Goal: Information Seeking & Learning: Learn about a topic

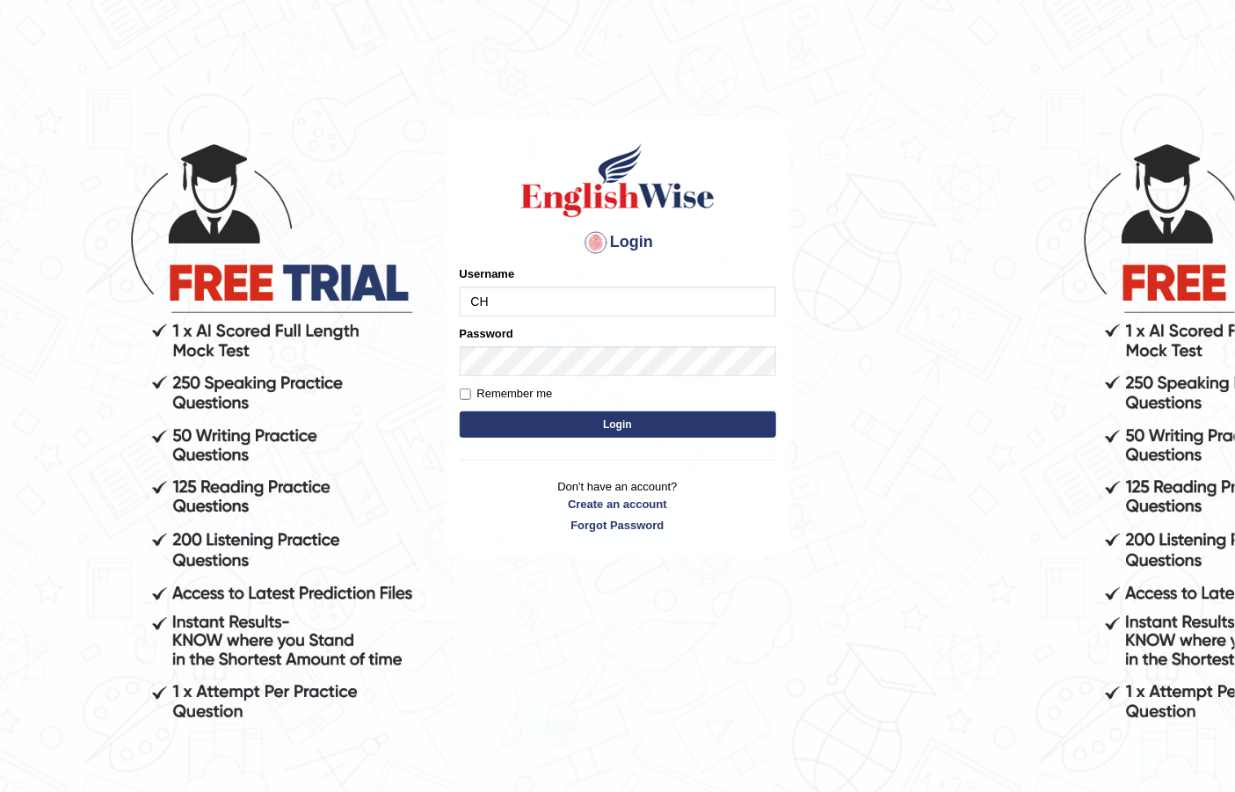
type input "C"
type input "Chinmaydp"
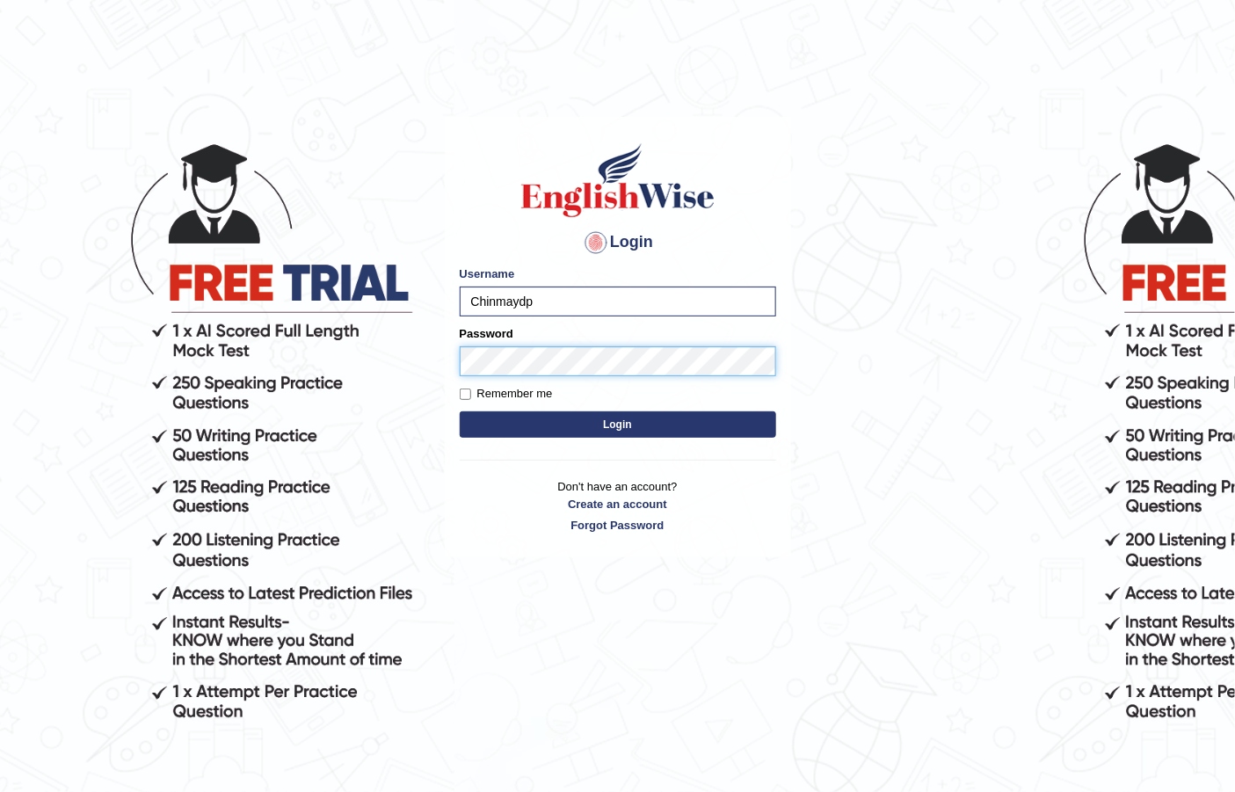
click at [460, 411] on button "Login" at bounding box center [618, 424] width 316 height 26
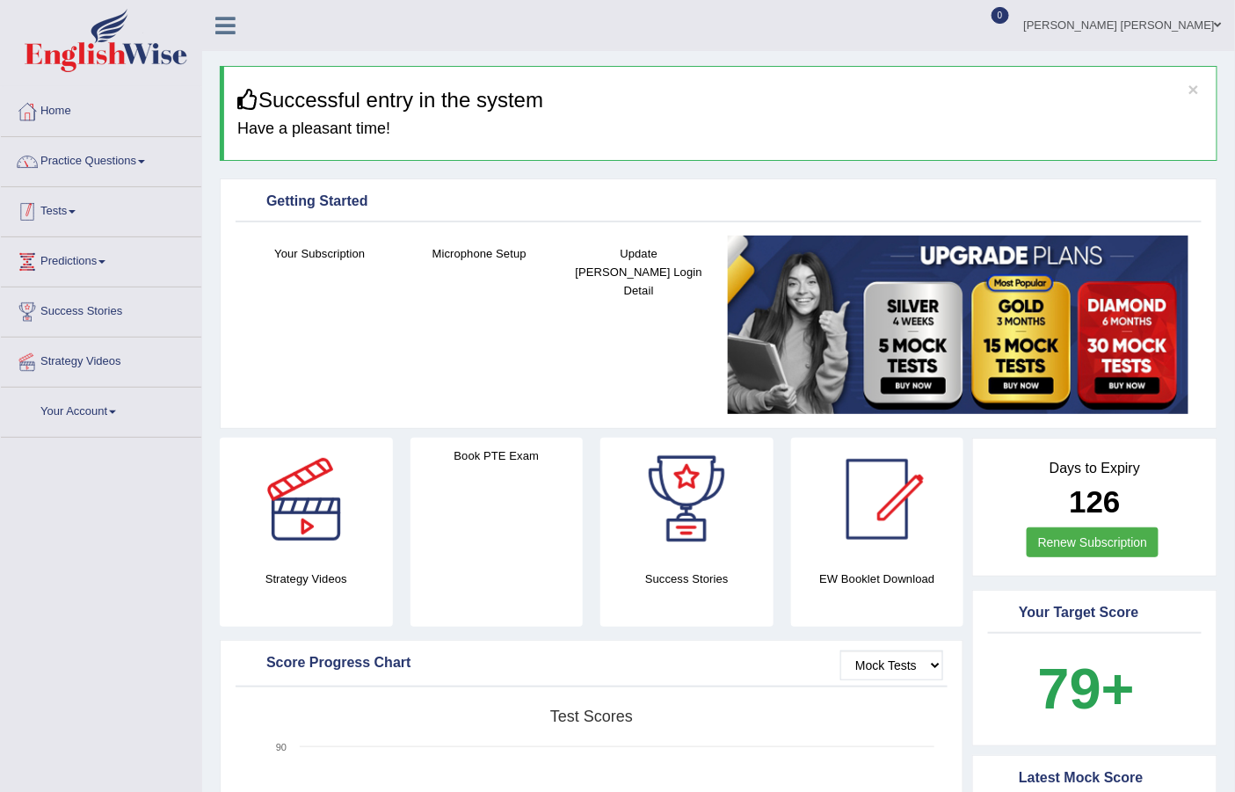
click at [158, 156] on link "Practice Questions" at bounding box center [101, 159] width 200 height 44
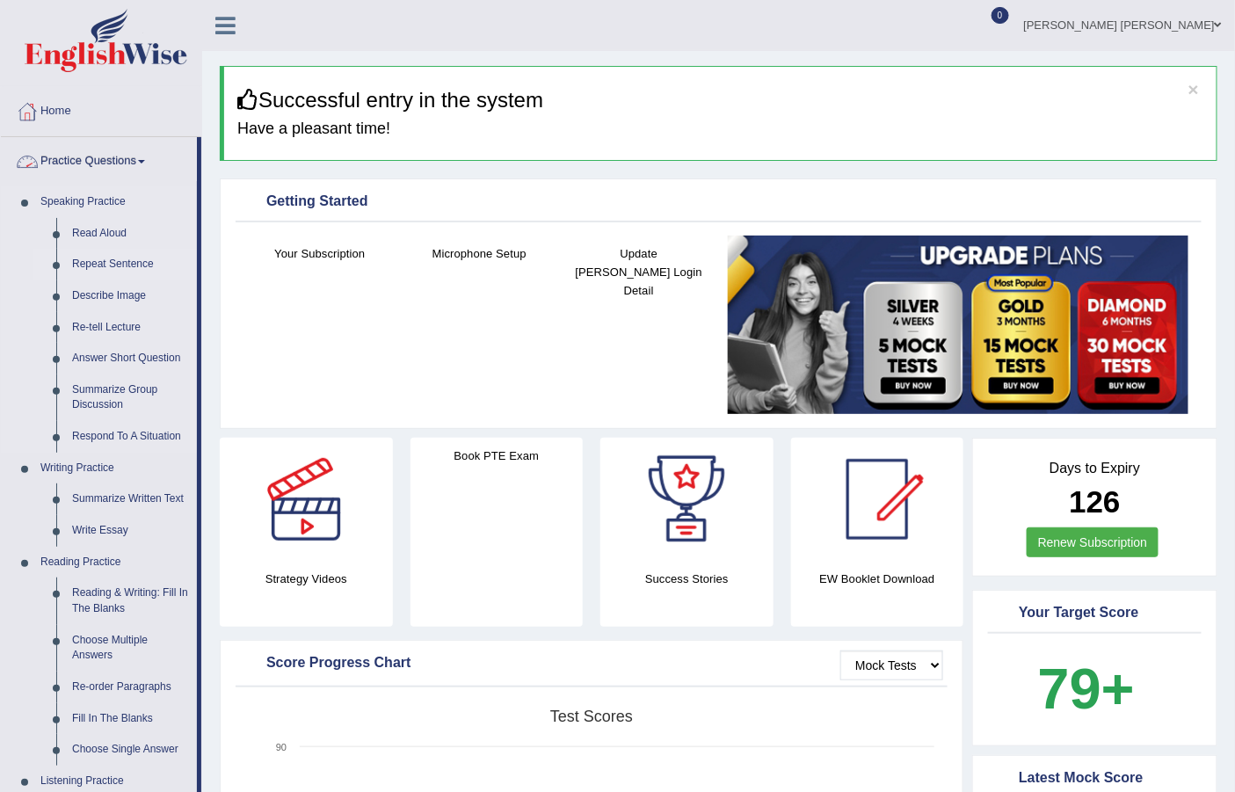
click at [72, 265] on link "Repeat Sentence" at bounding box center [130, 265] width 133 height 32
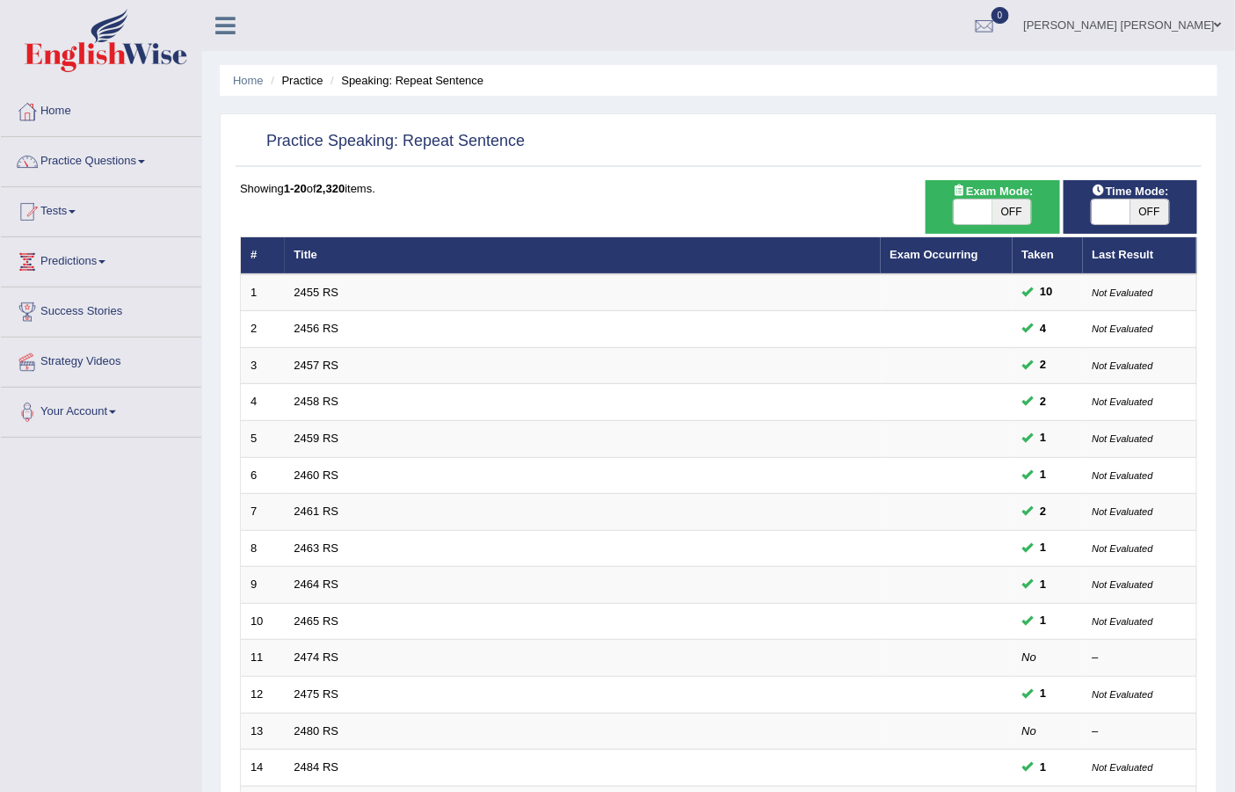
click at [329, 293] on link "2455 RS" at bounding box center [317, 292] width 45 height 13
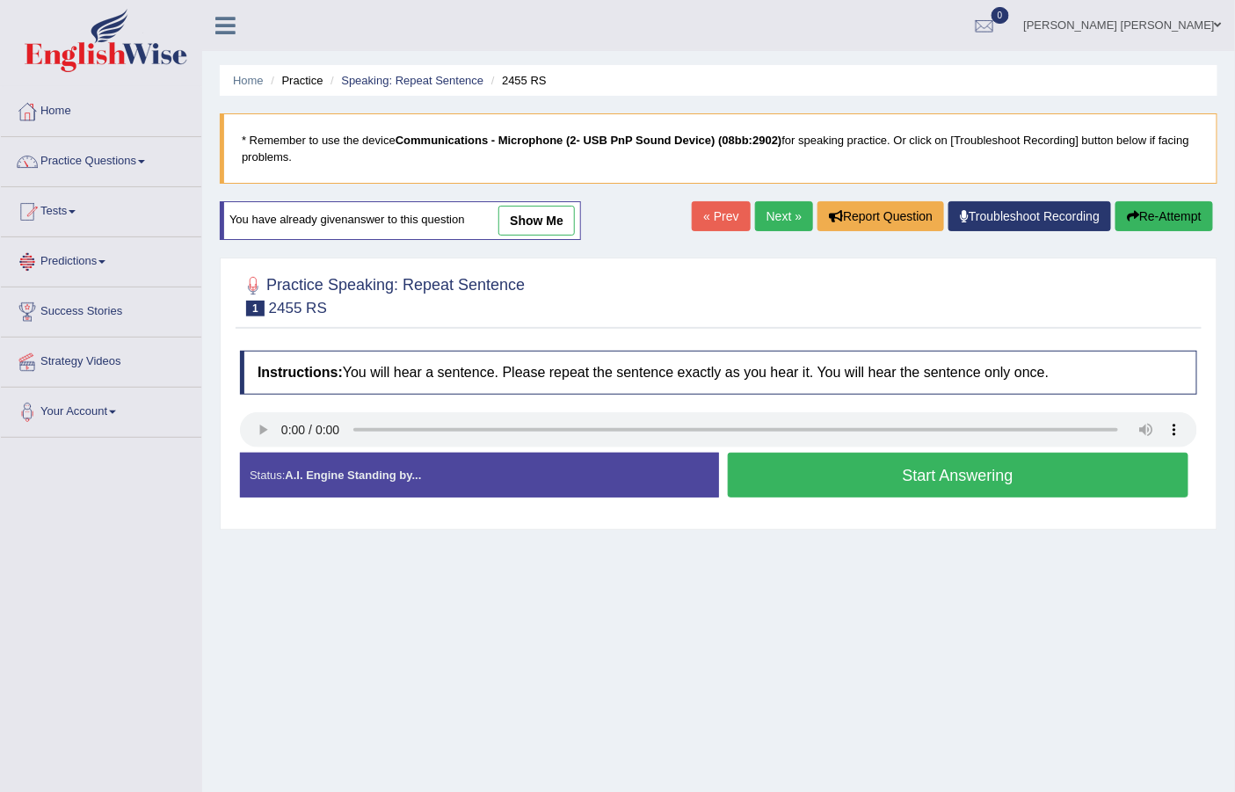
click at [985, 478] on button "Start Answering" at bounding box center [959, 475] width 462 height 45
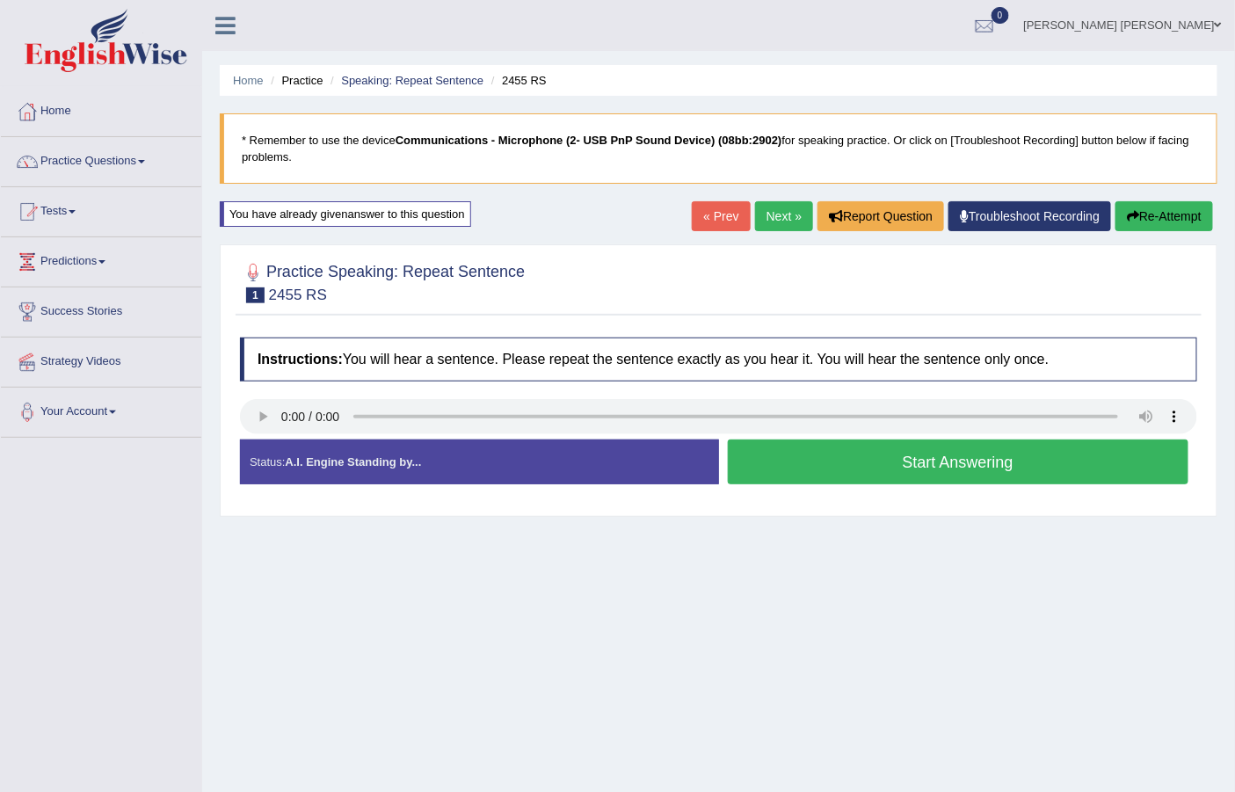
click at [468, 72] on li "Speaking: Repeat Sentence" at bounding box center [404, 80] width 157 height 17
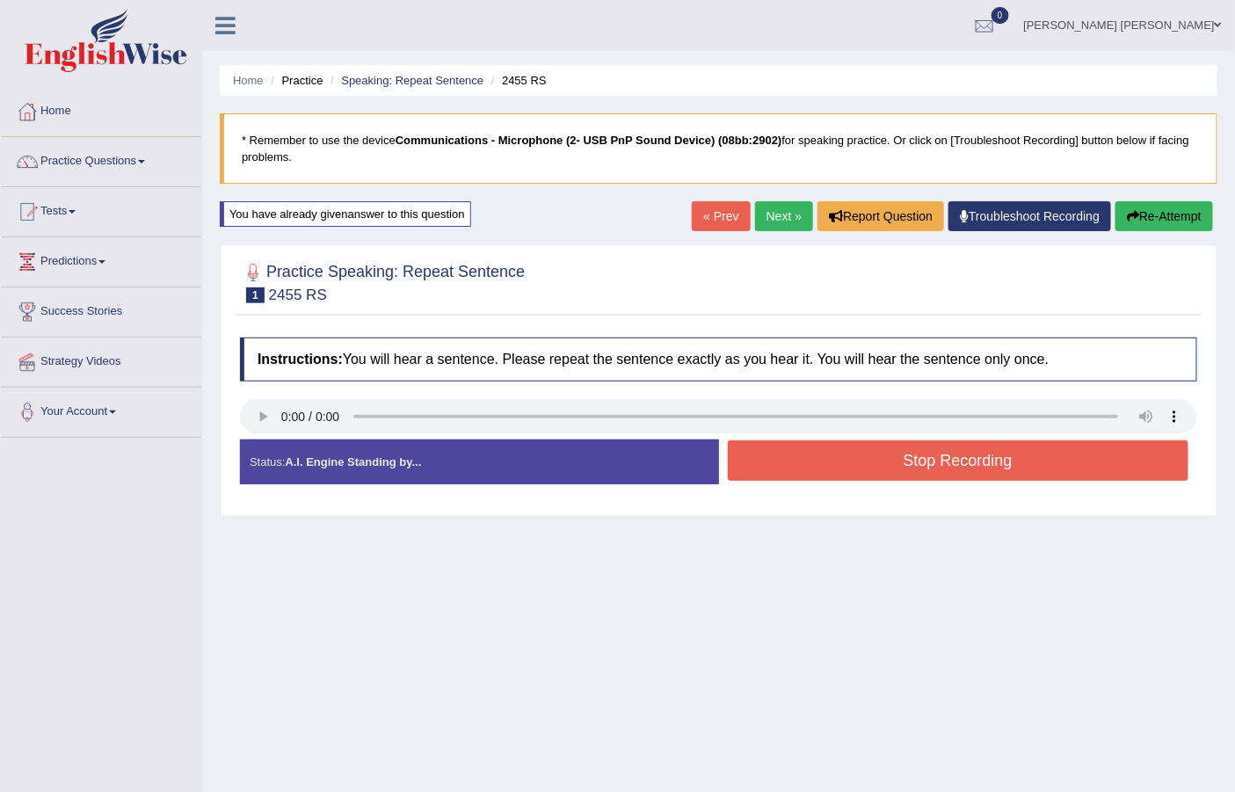
click at [848, 453] on button "Stop Recording" at bounding box center [959, 460] width 462 height 40
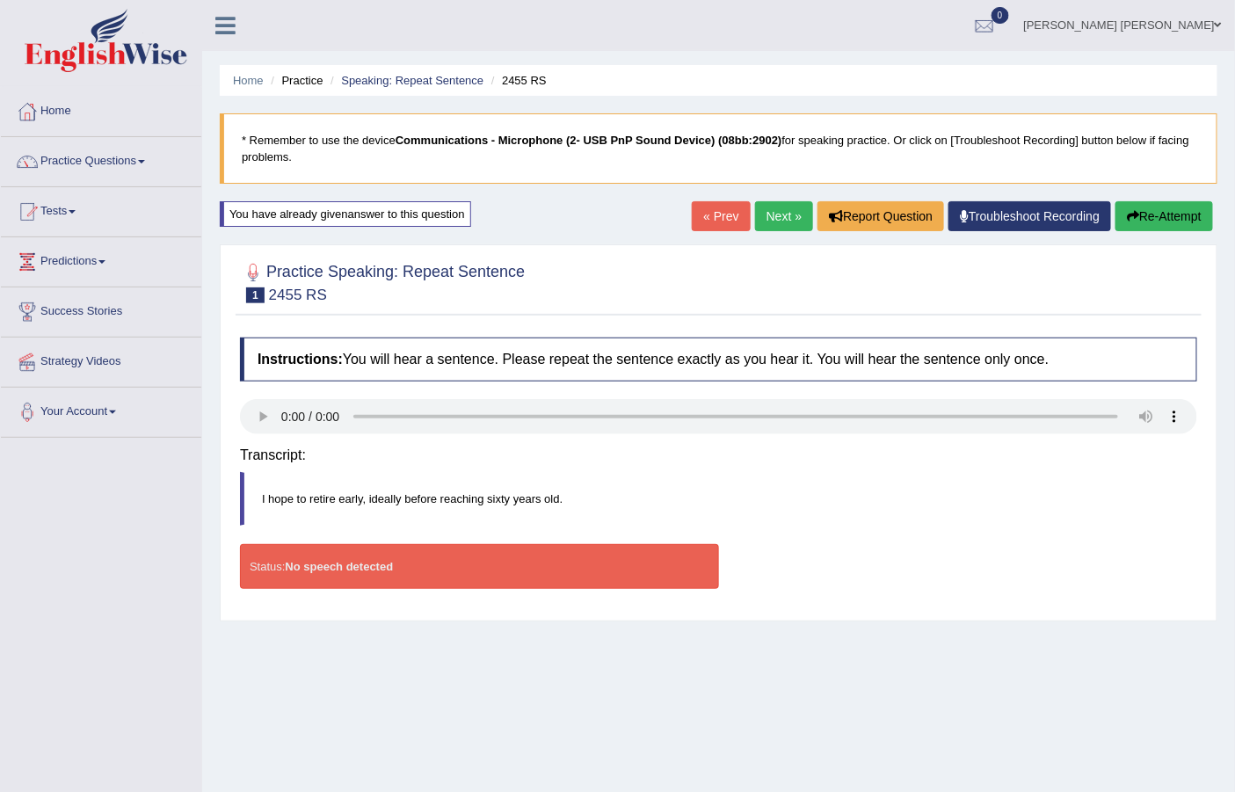
click at [855, 472] on blockquote "I hope to retire early, ideally before reaching sixty years old." at bounding box center [718, 499] width 957 height 54
